Goal: Information Seeking & Learning: Learn about a topic

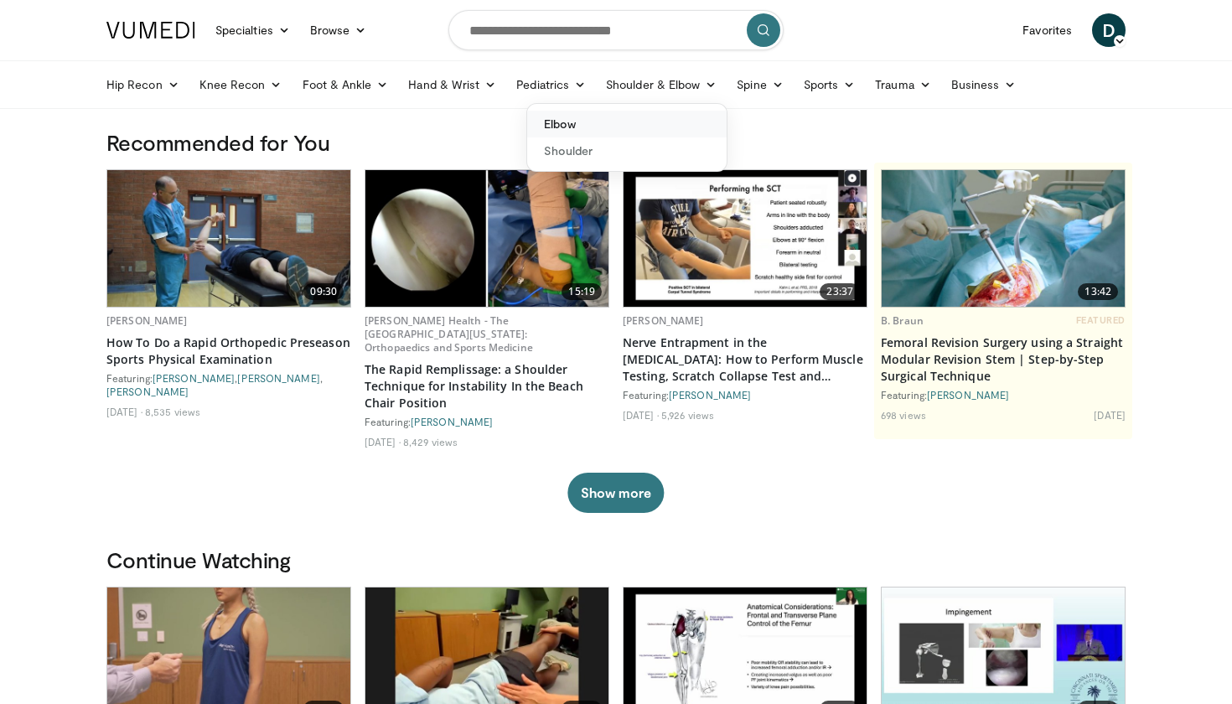
click at [593, 131] on link "Elbow" at bounding box center [626, 124] width 199 height 27
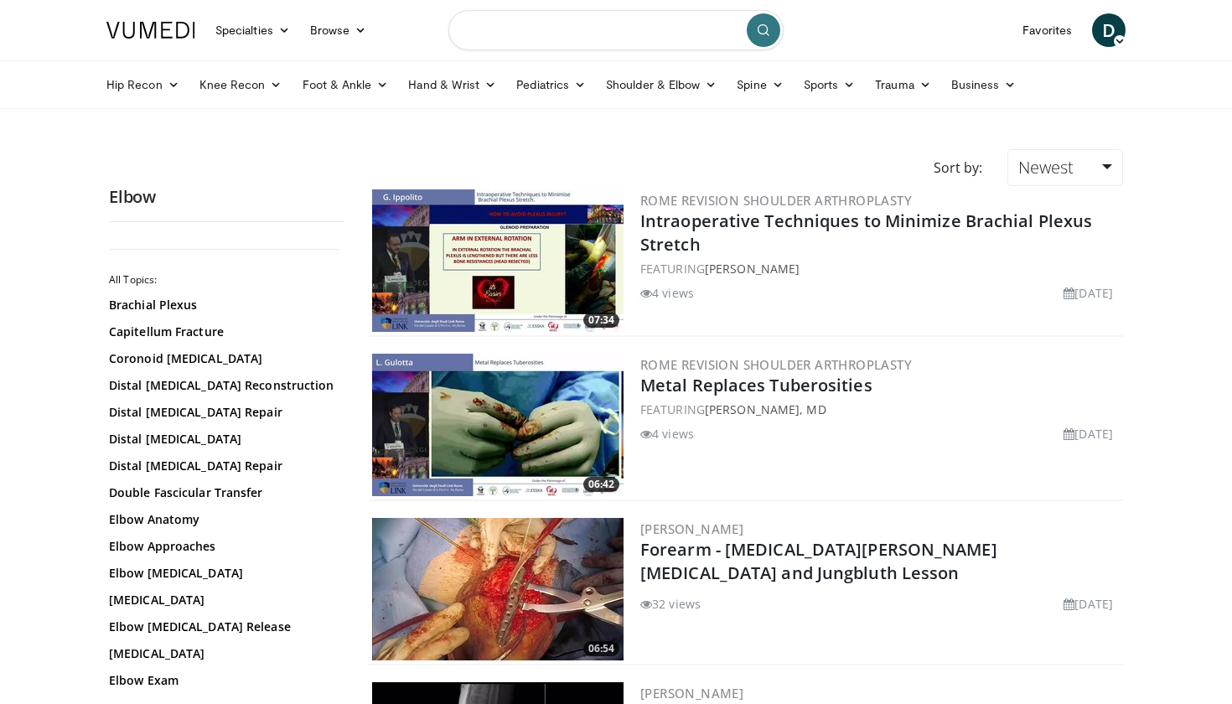
click at [524, 35] on input "Search topics, interventions" at bounding box center [615, 30] width 335 height 40
type input "**********"
click at [767, 32] on icon "submit" at bounding box center [763, 29] width 13 height 13
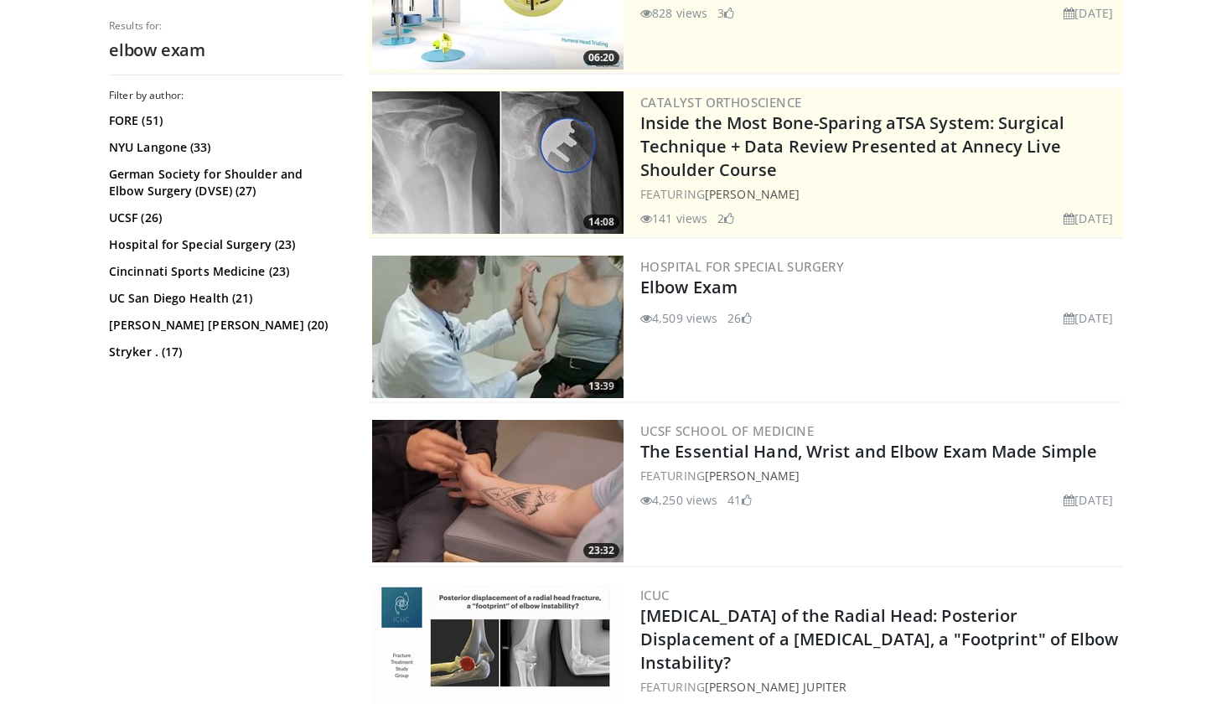
scroll to position [272, 0]
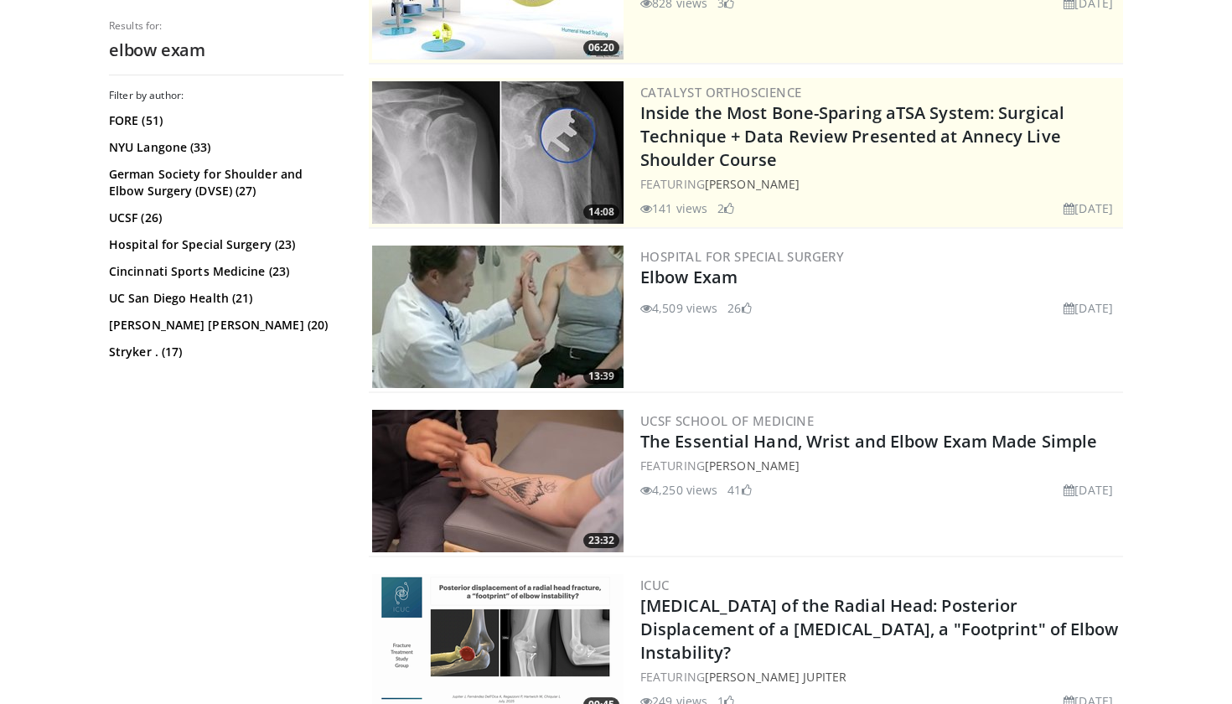
click at [597, 296] on img at bounding box center [497, 316] width 251 height 142
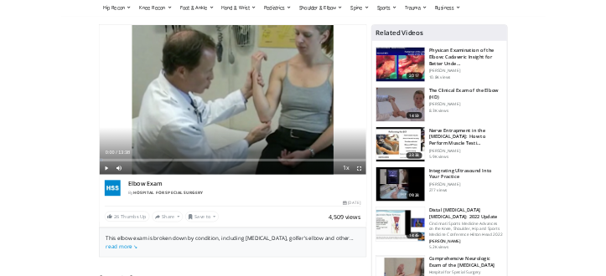
scroll to position [70, 0]
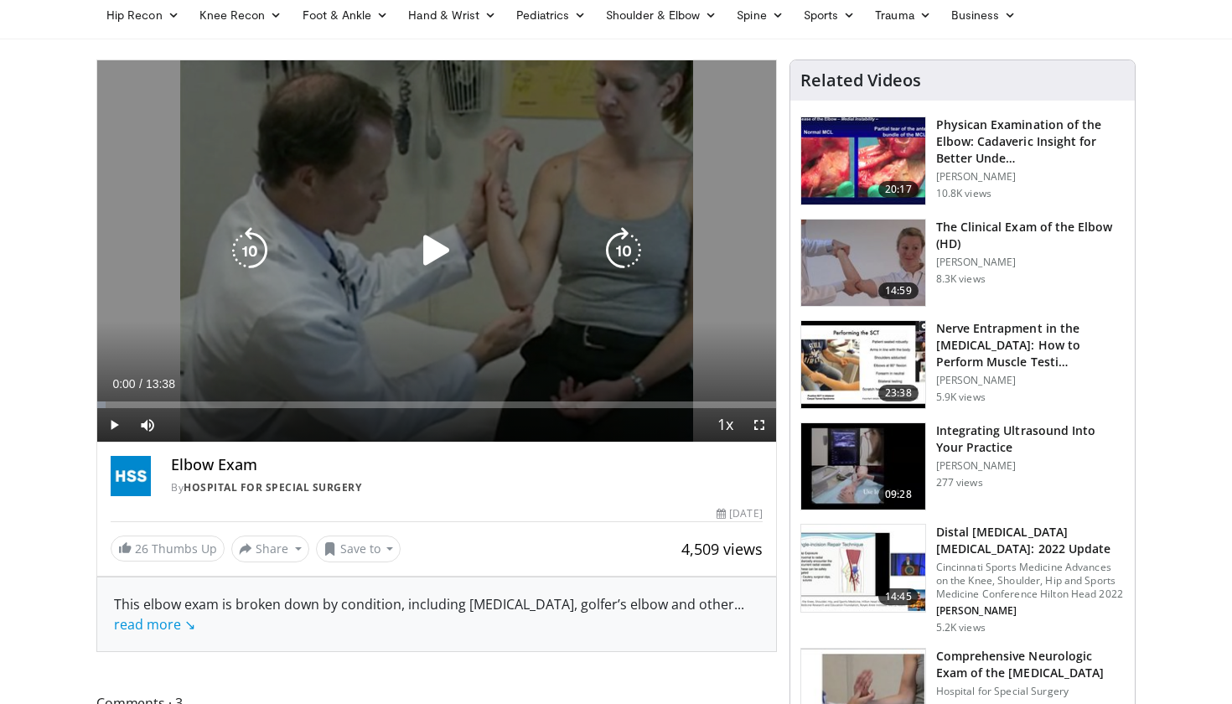
click at [436, 253] on icon "Video Player" at bounding box center [436, 250] width 47 height 47
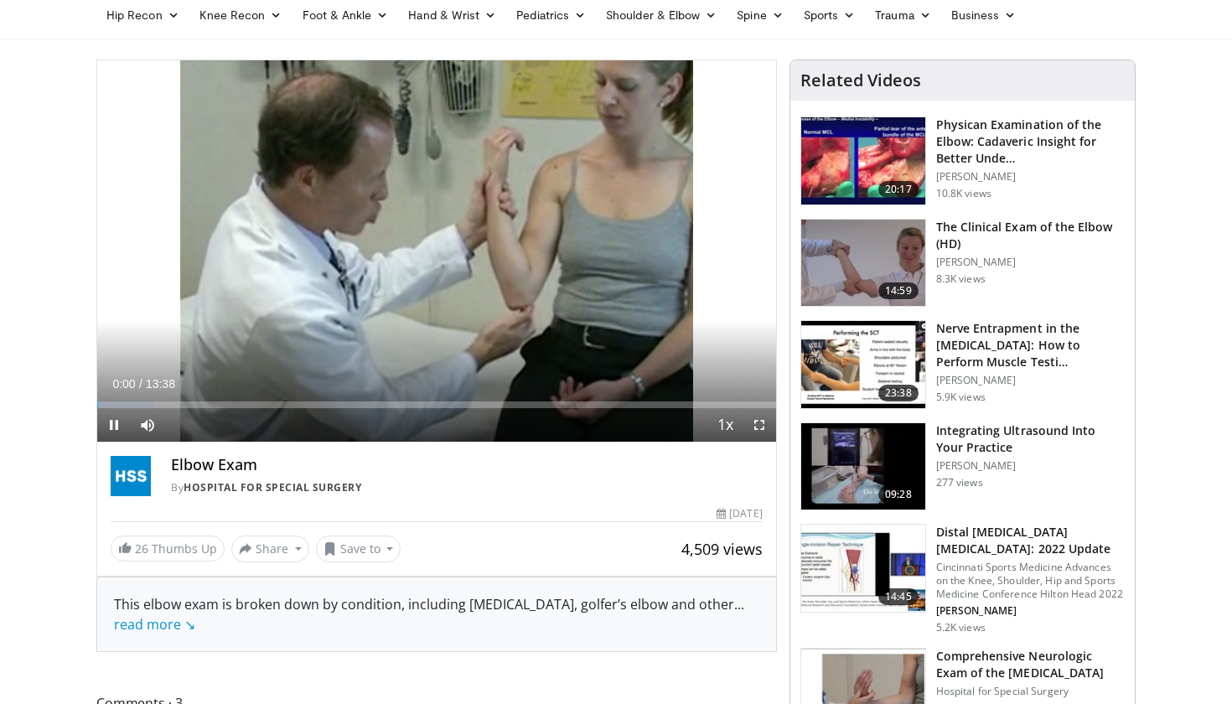
click at [761, 423] on span "Video Player" at bounding box center [759, 425] width 34 height 34
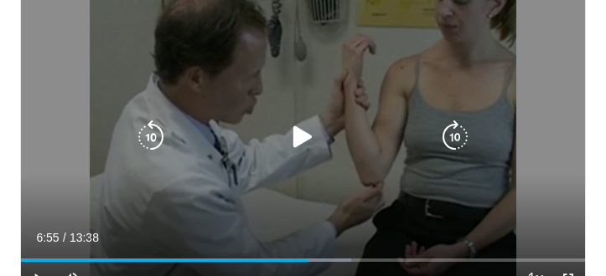
click at [303, 132] on icon "Video Player" at bounding box center [303, 138] width 34 height 34
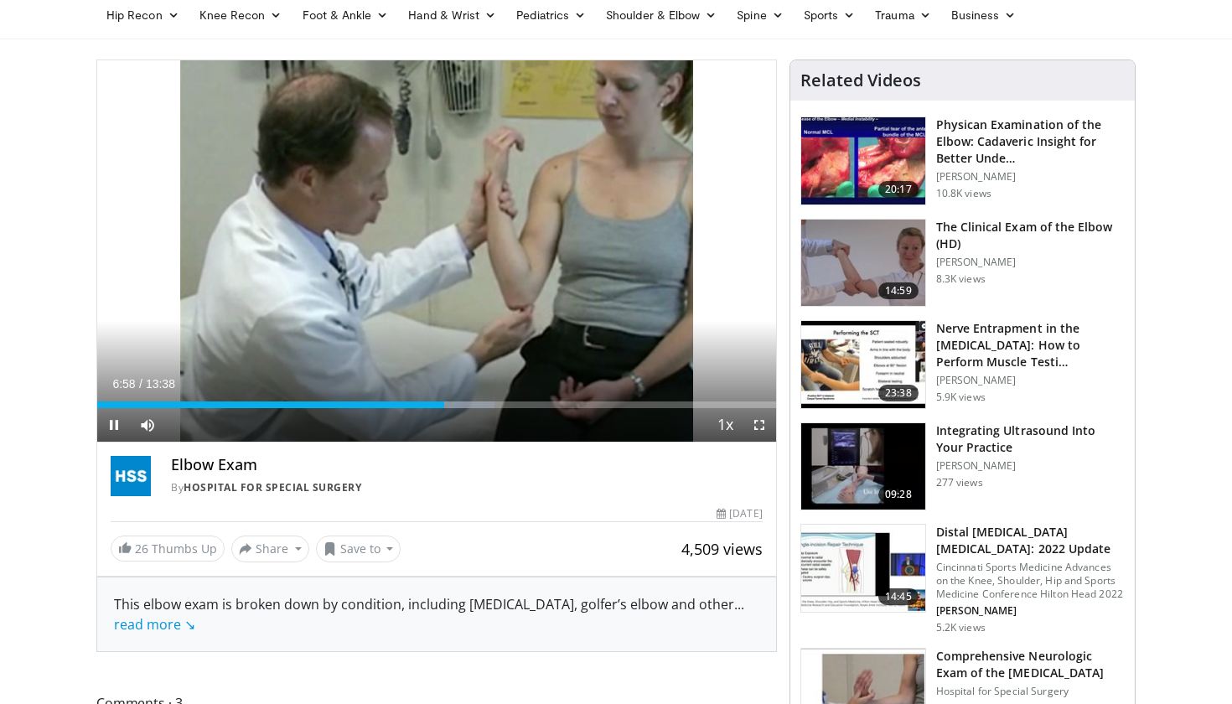
click at [762, 427] on span "Video Player" at bounding box center [759, 425] width 34 height 34
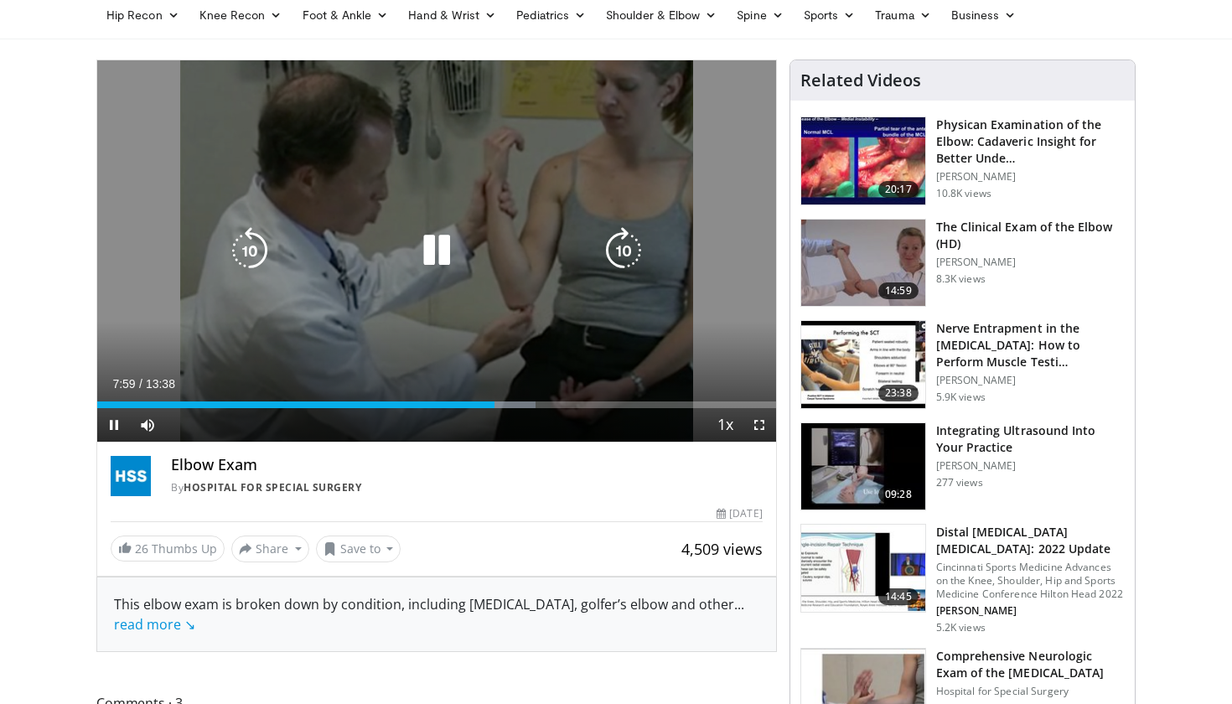
click at [426, 239] on icon "Video Player" at bounding box center [436, 250] width 47 height 47
